Goal: Use online tool/utility: Utilize a website feature to perform a specific function

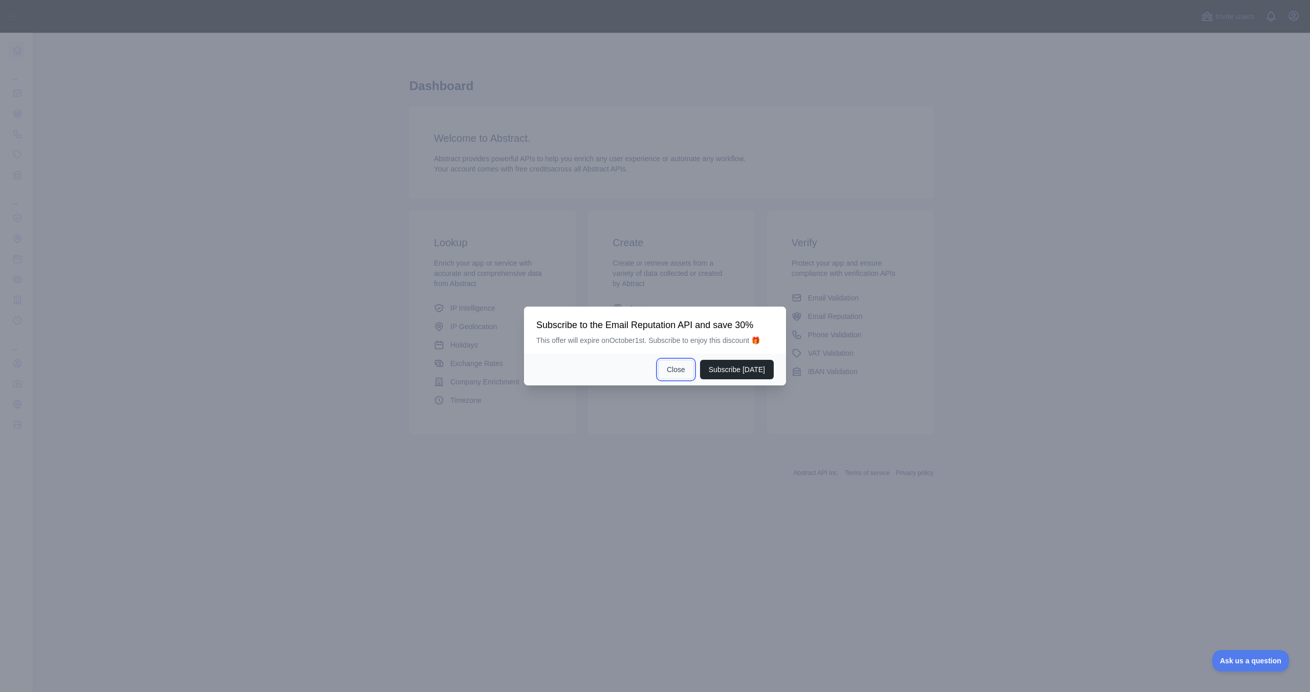
click at [675, 376] on button "Close" at bounding box center [676, 369] width 36 height 19
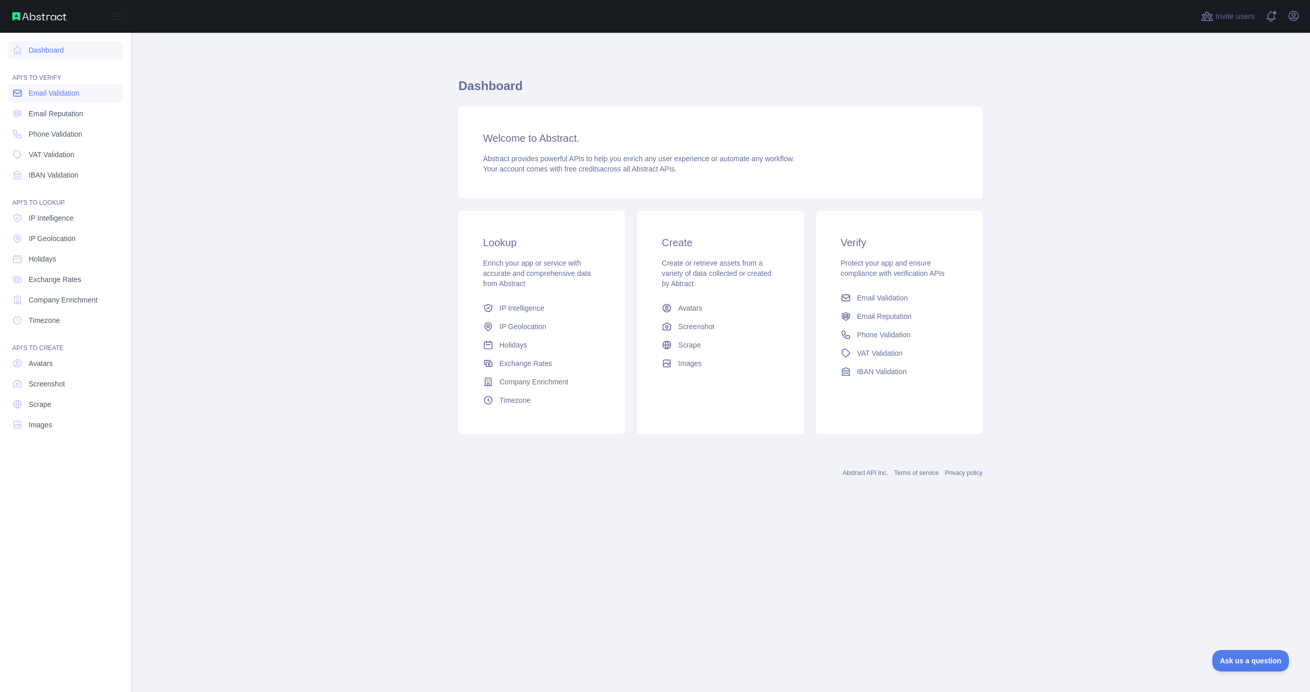
click at [61, 97] on span "Email Validation" at bounding box center [54, 93] width 51 height 10
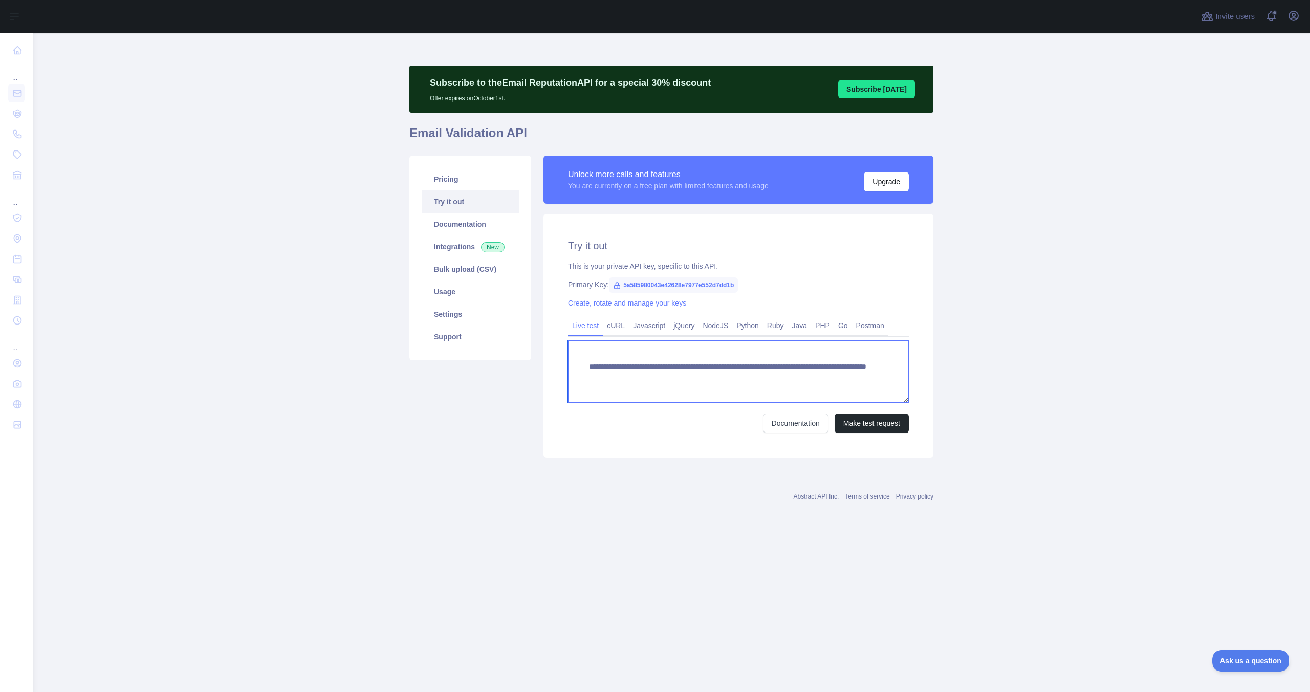
drag, startPoint x: 582, startPoint y: 364, endPoint x: 910, endPoint y: 395, distance: 329.4
click at [910, 395] on div "**********" at bounding box center [738, 336] width 390 height 244
